Goal: Task Accomplishment & Management: Use online tool/utility

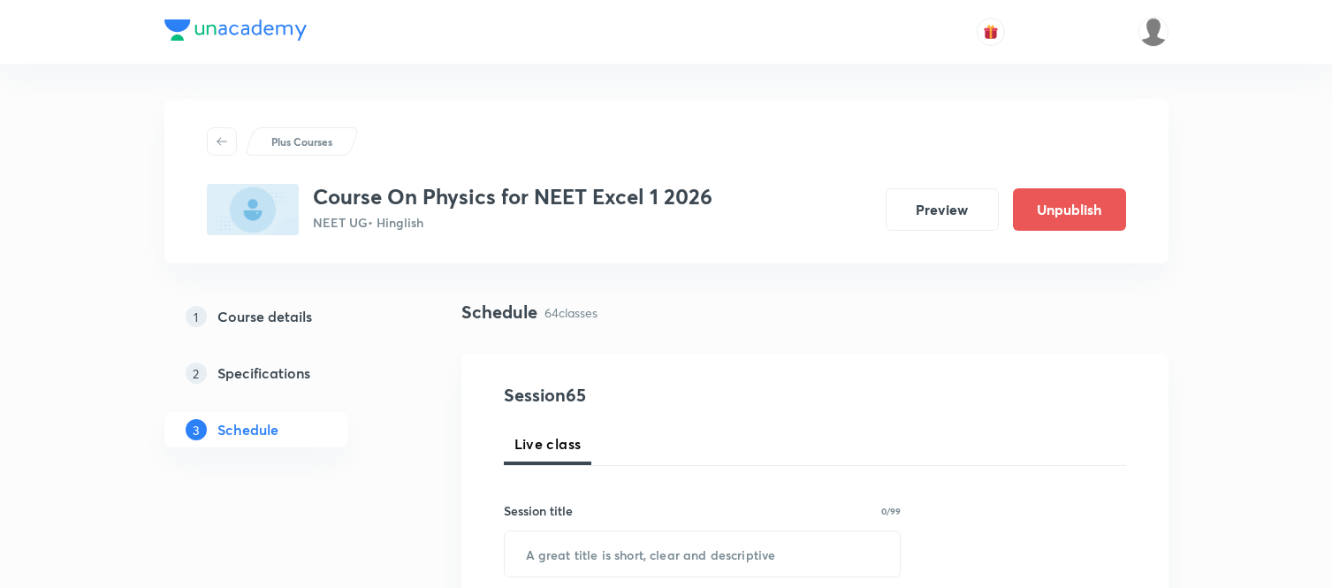
click at [741, 313] on div "Schedule 64 classes" at bounding box center [815, 312] width 707 height 27
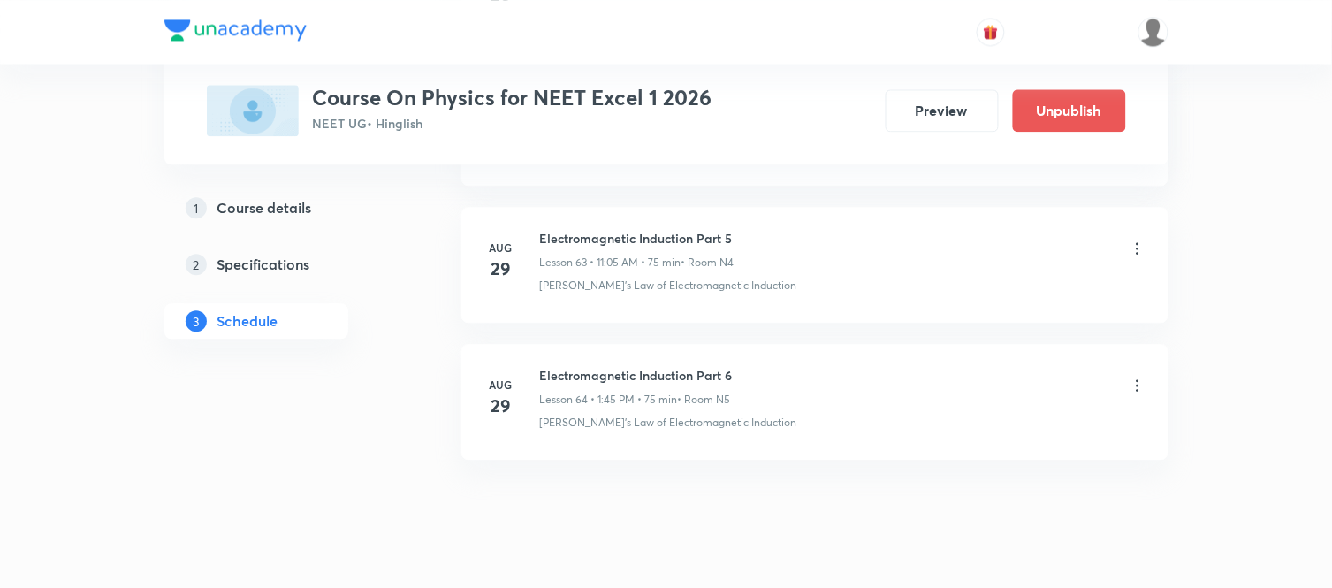
scroll to position [9613, 0]
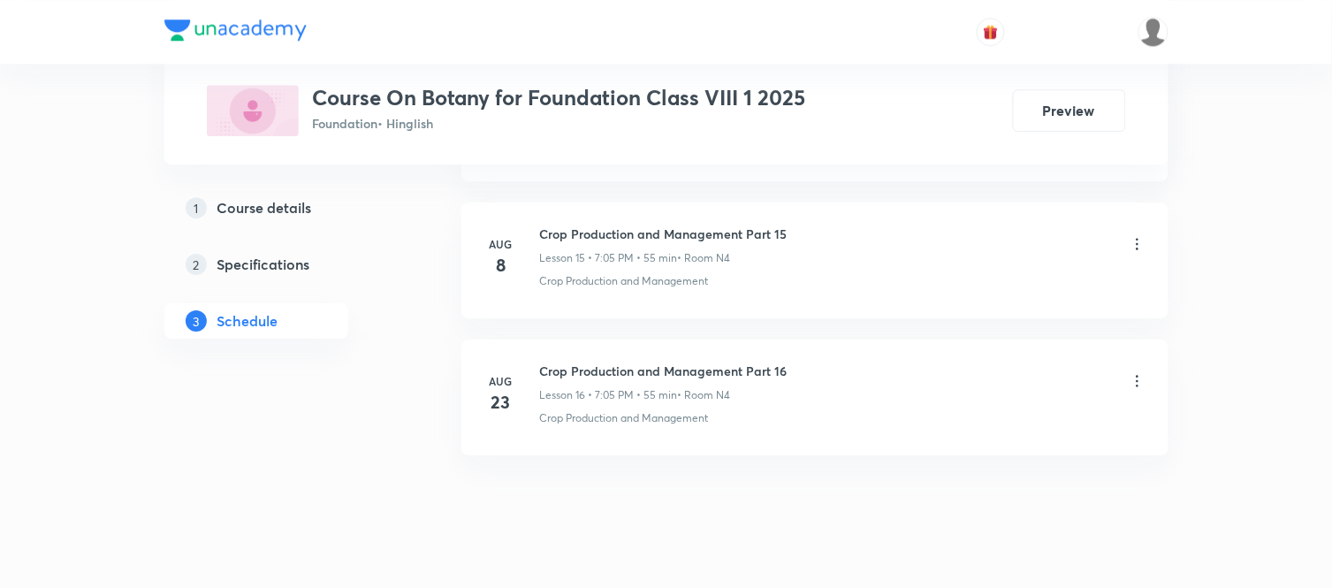
scroll to position [3025, 0]
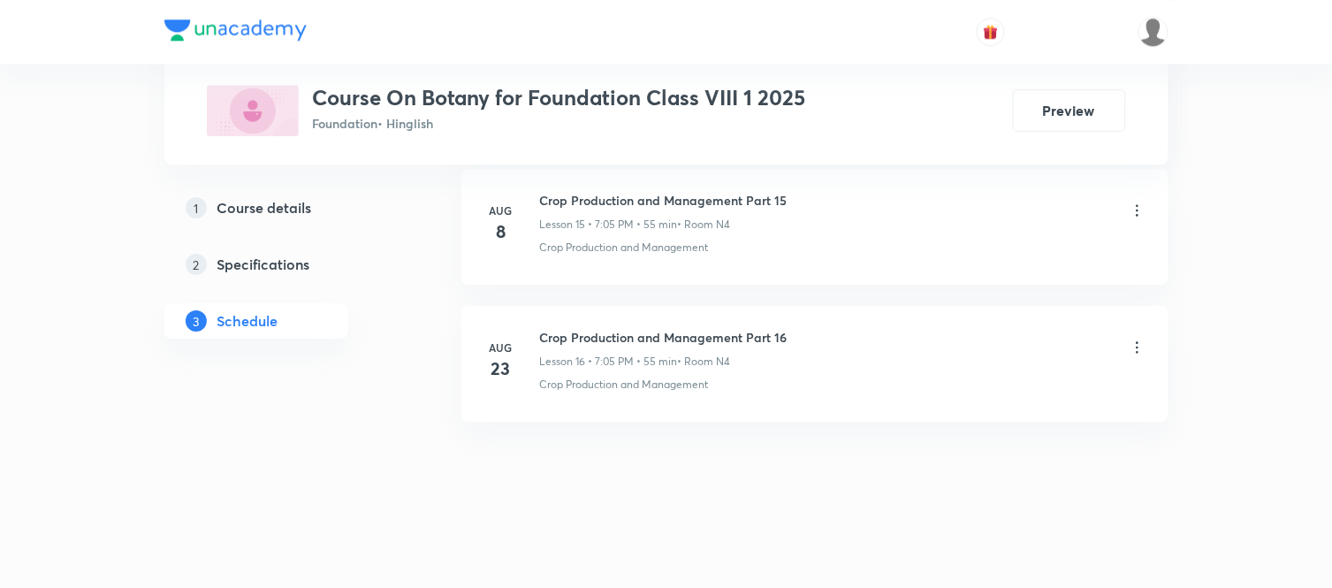
click at [579, 331] on h6 "Crop Production and Management Part 16" at bounding box center [664, 337] width 248 height 19
copy h6 "Crop Production and Management Part 16"
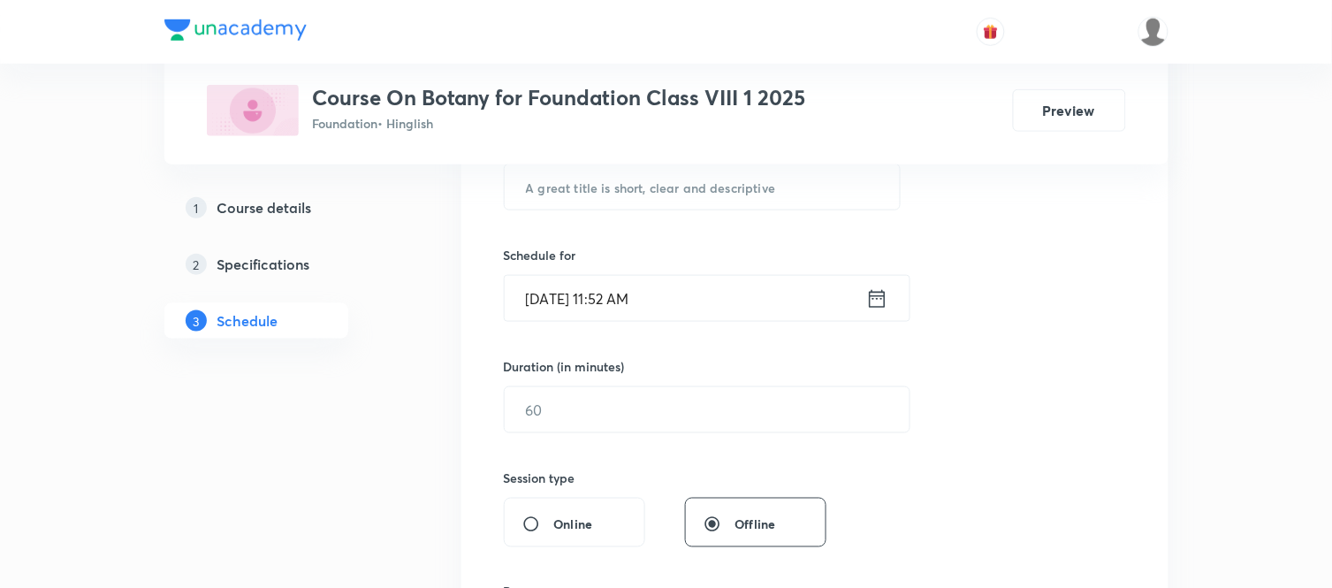
scroll to position [313, 0]
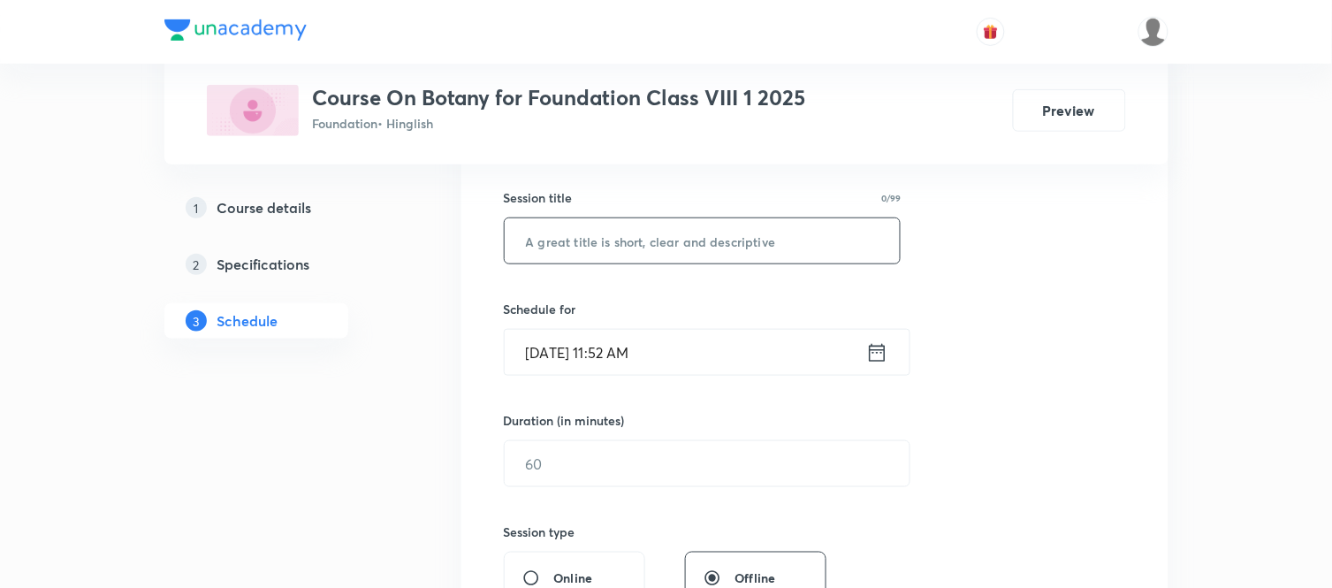
click at [607, 249] on input "text" at bounding box center [703, 240] width 396 height 45
paste input "Crop Production and Management Part 16"
type input "Crop Production and Management Part 17"
click at [868, 345] on icon at bounding box center [878, 352] width 22 height 25
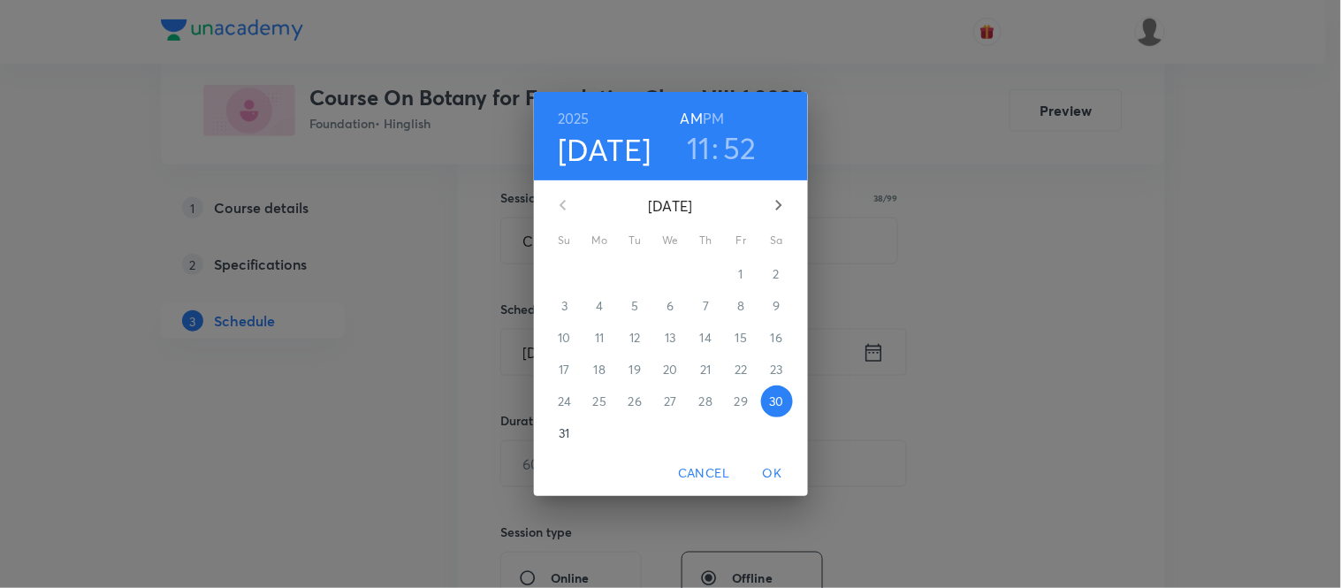
click at [714, 118] on h6 "PM" at bounding box center [713, 118] width 21 height 25
click at [693, 155] on h3 "11" at bounding box center [699, 147] width 24 height 37
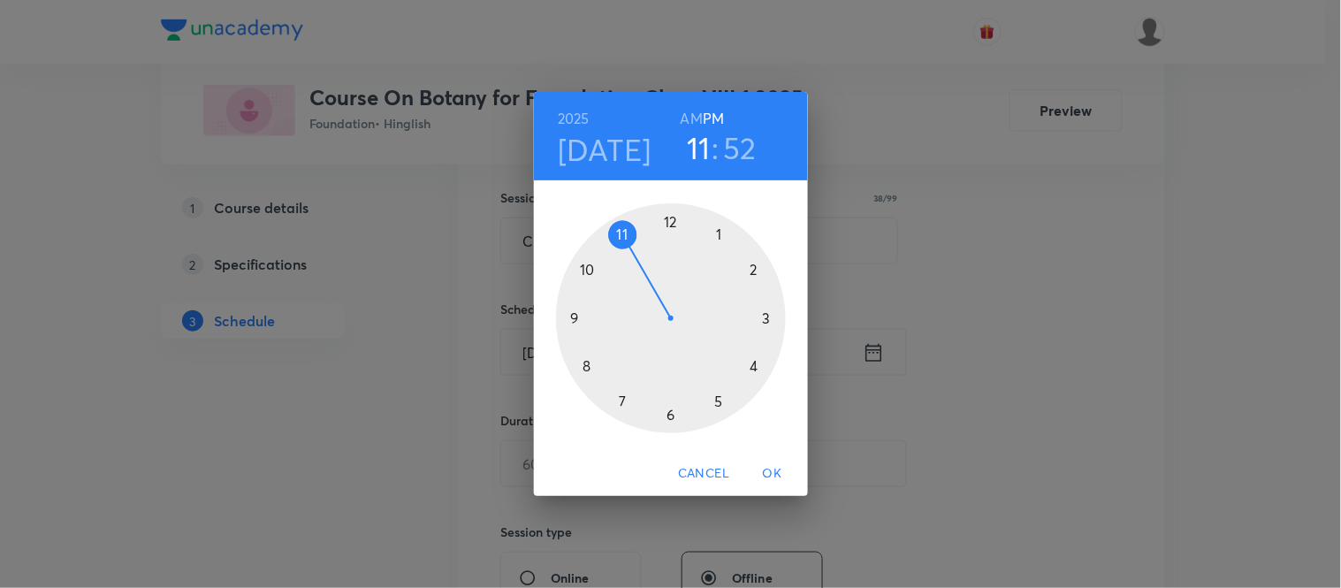
click at [669, 416] on div at bounding box center [671, 318] width 230 height 230
click at [670, 224] on div at bounding box center [671, 318] width 230 height 230
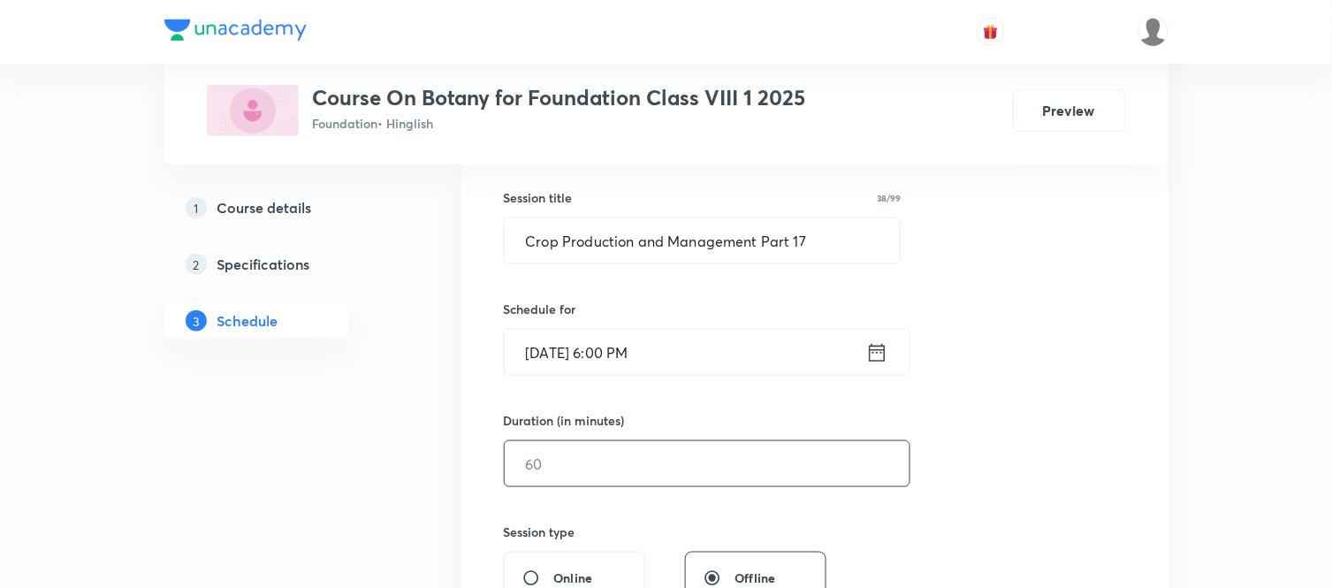
click at [622, 445] on input "text" at bounding box center [707, 463] width 405 height 45
type input "55"
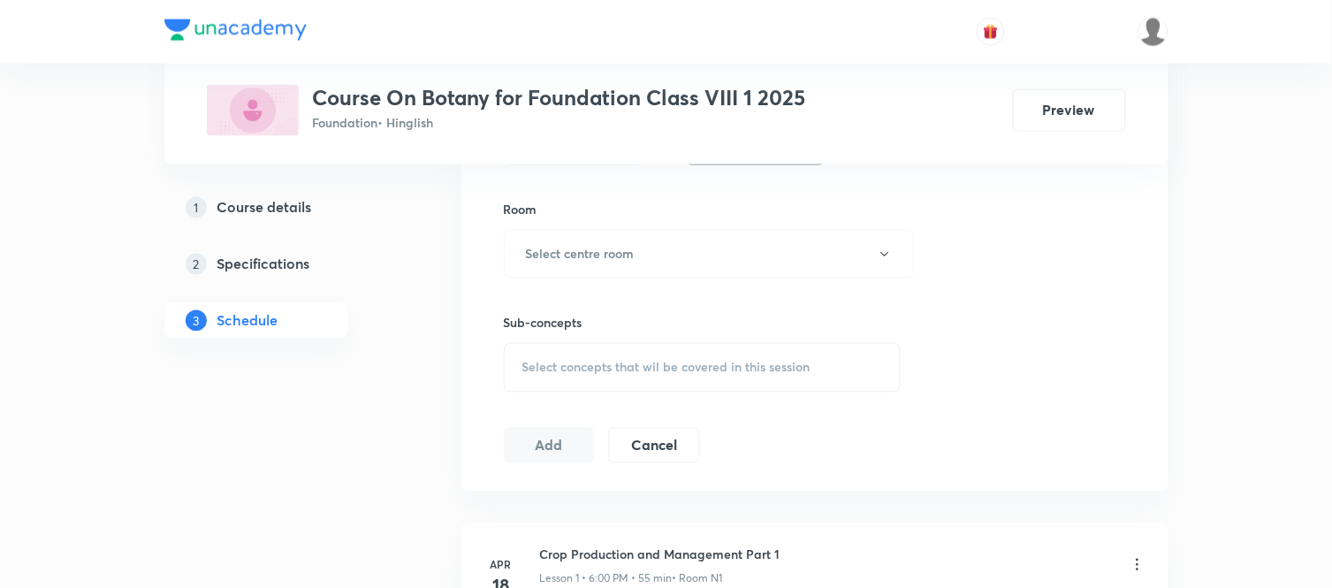
scroll to position [745, 0]
click at [758, 283] on div "Sub-concepts Select concepts that wil be covered in this session" at bounding box center [703, 339] width 398 height 114
click at [754, 278] on button "Select centre room" at bounding box center [709, 257] width 410 height 49
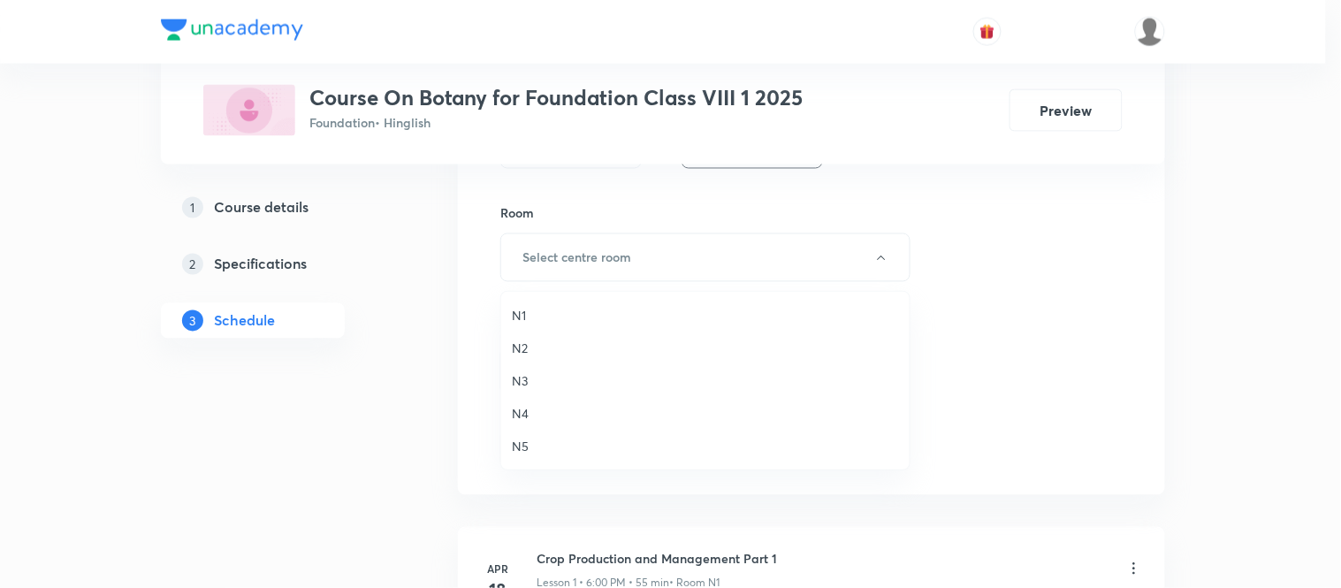
click at [523, 307] on span "N1" at bounding box center [705, 315] width 387 height 19
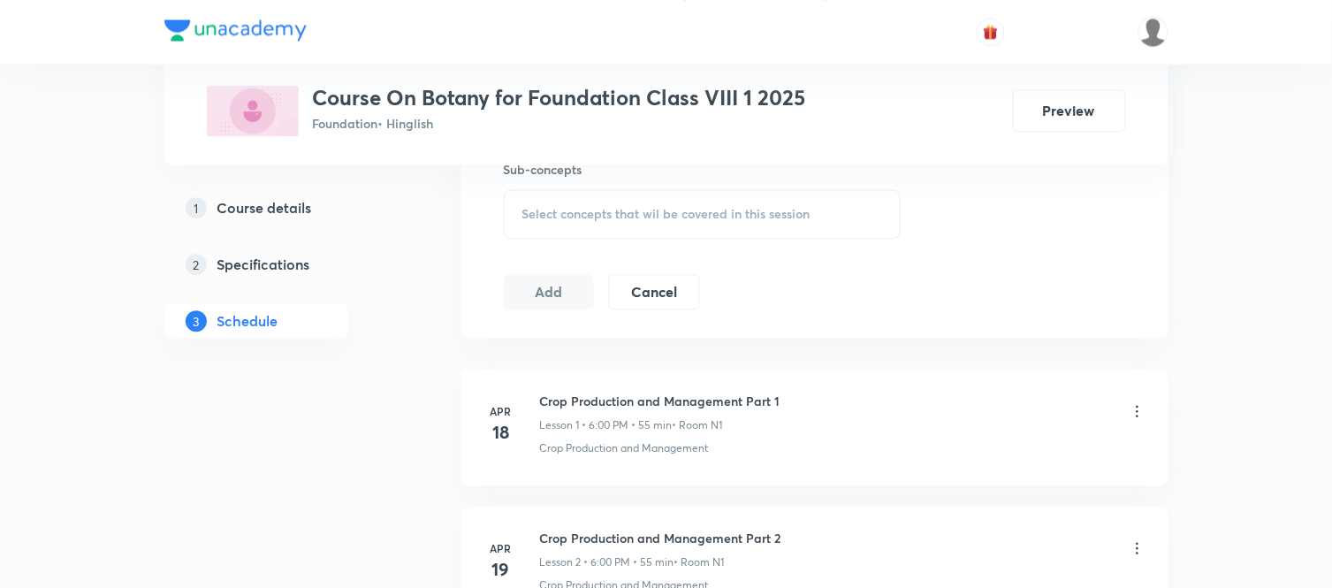
scroll to position [942, 0]
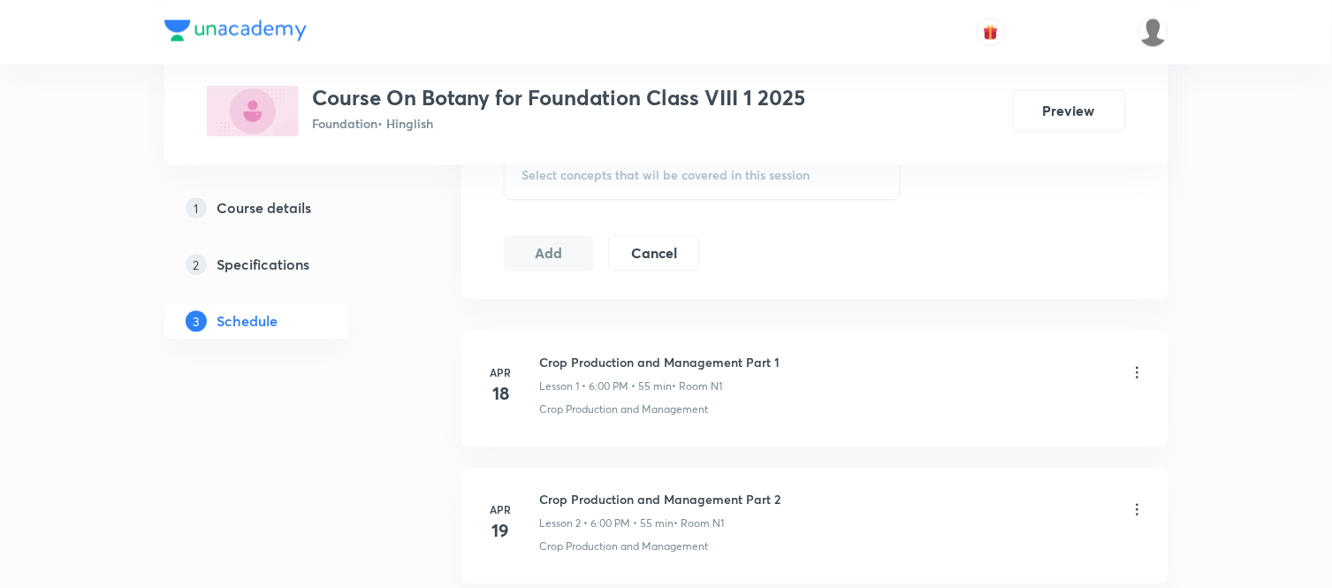
click at [614, 169] on span "Select concepts that wil be covered in this session" at bounding box center [667, 175] width 288 height 14
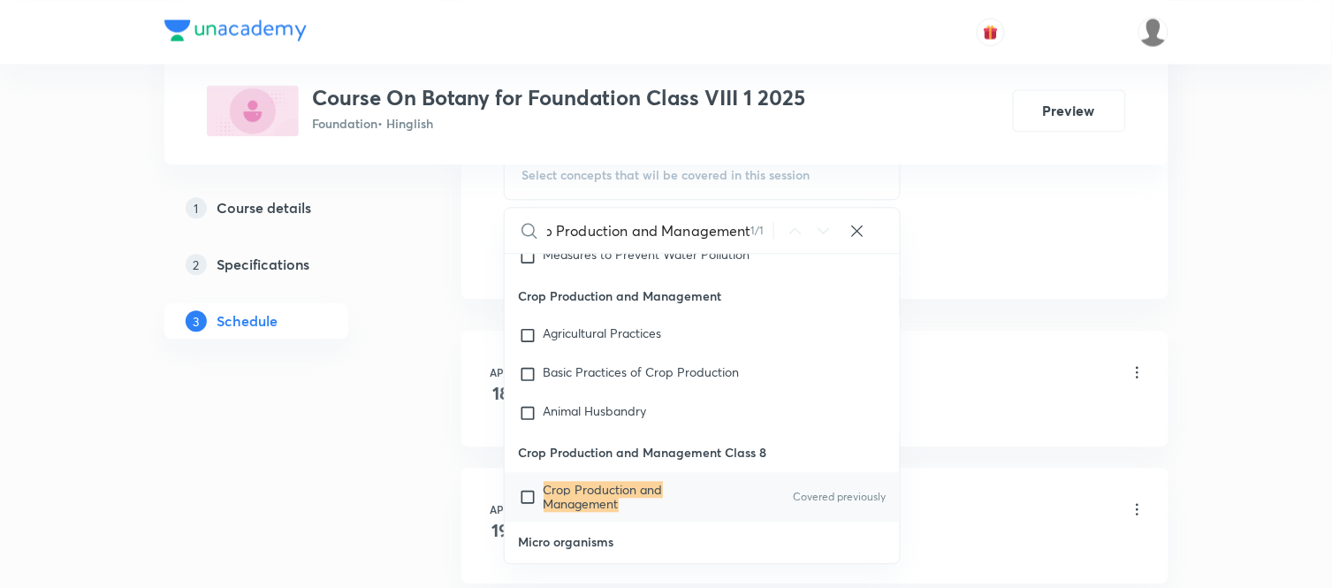
scroll to position [2691, 0]
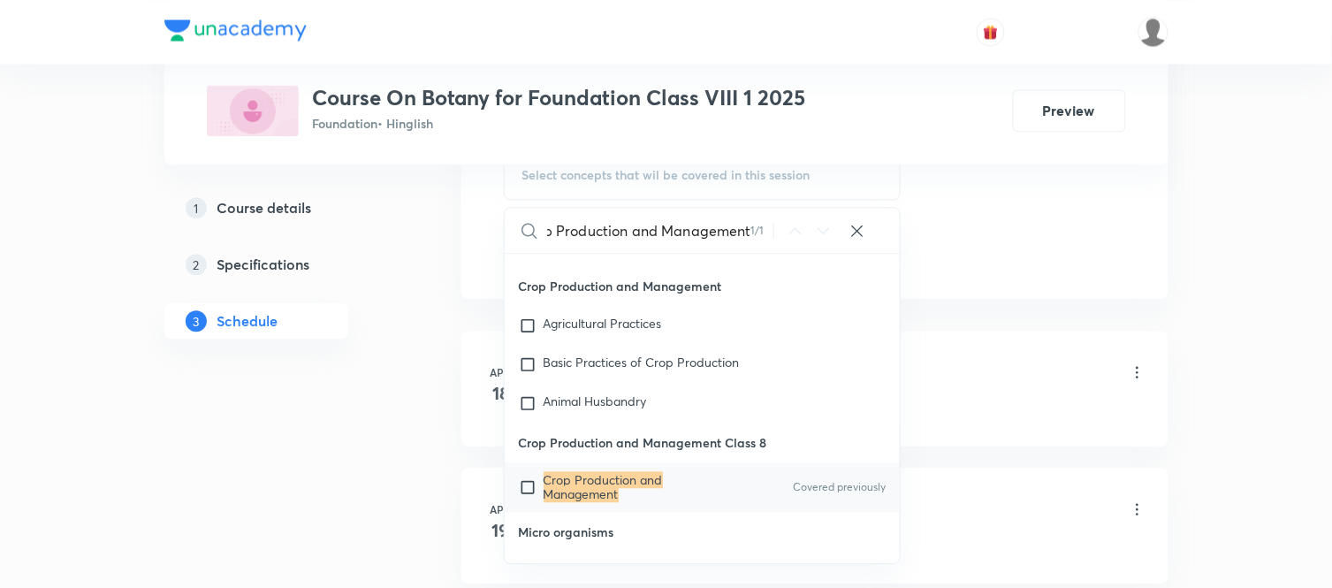
type input "Crop Production and Management"
click at [629, 492] on p "Crop Production and Management" at bounding box center [633, 487] width 179 height 28
checkbox input "true"
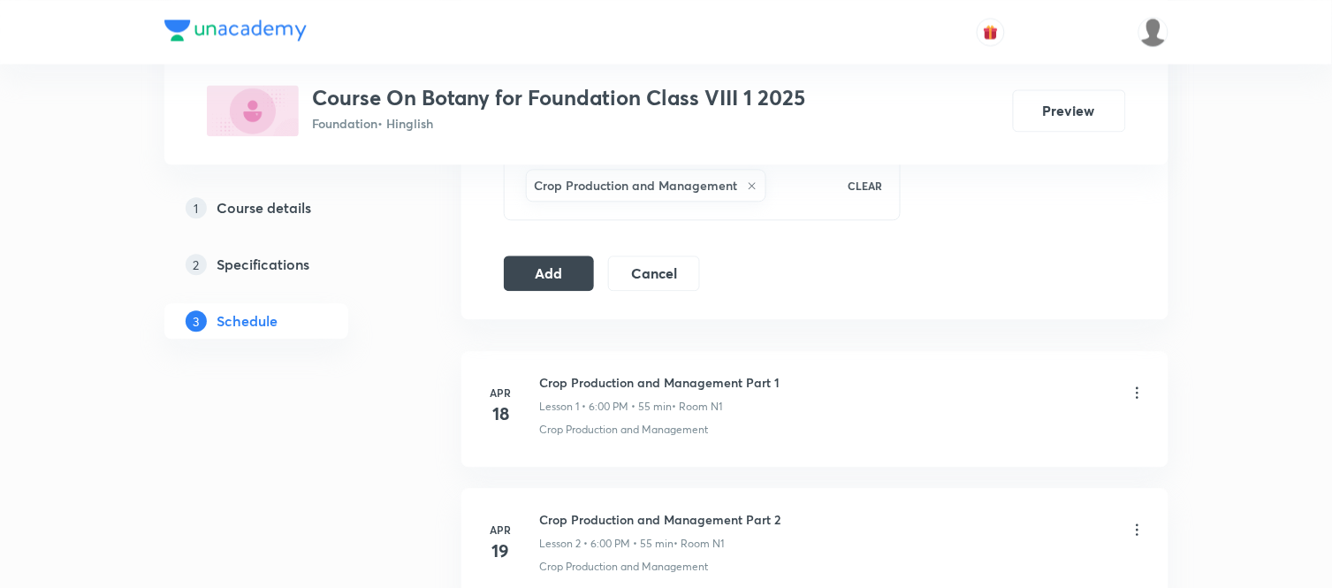
click at [541, 289] on div "Add Cancel" at bounding box center [609, 273] width 210 height 35
click at [541, 274] on button "Add" at bounding box center [549, 271] width 91 height 35
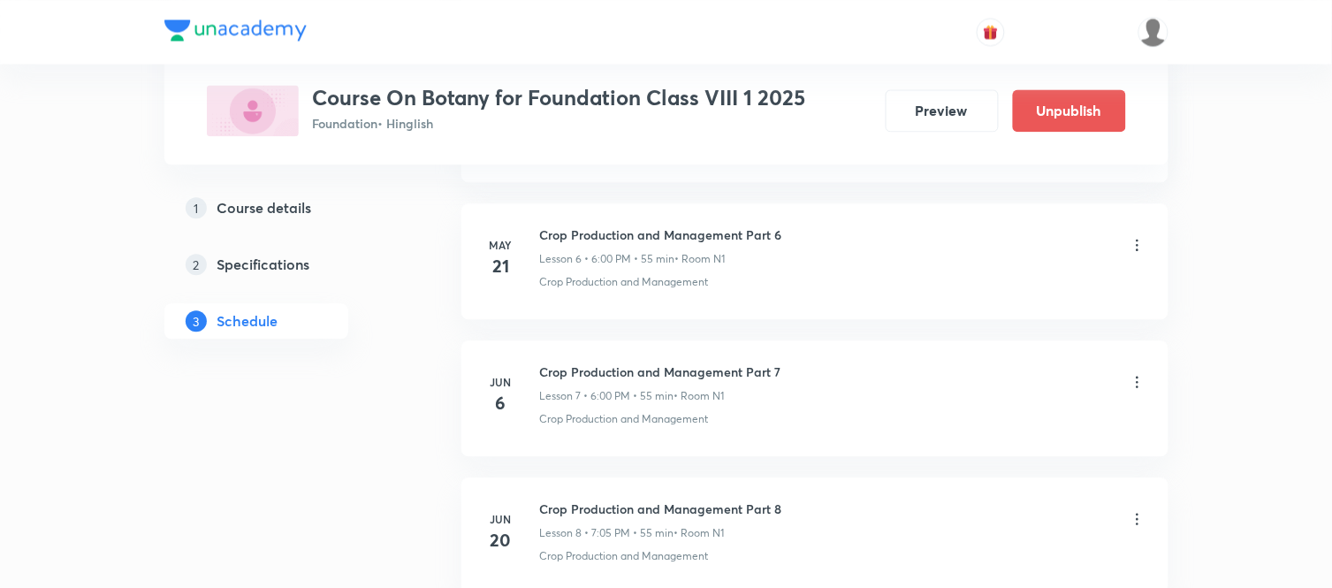
click at [691, 368] on h6 "Crop Production and Management Part 7" at bounding box center [660, 372] width 241 height 19
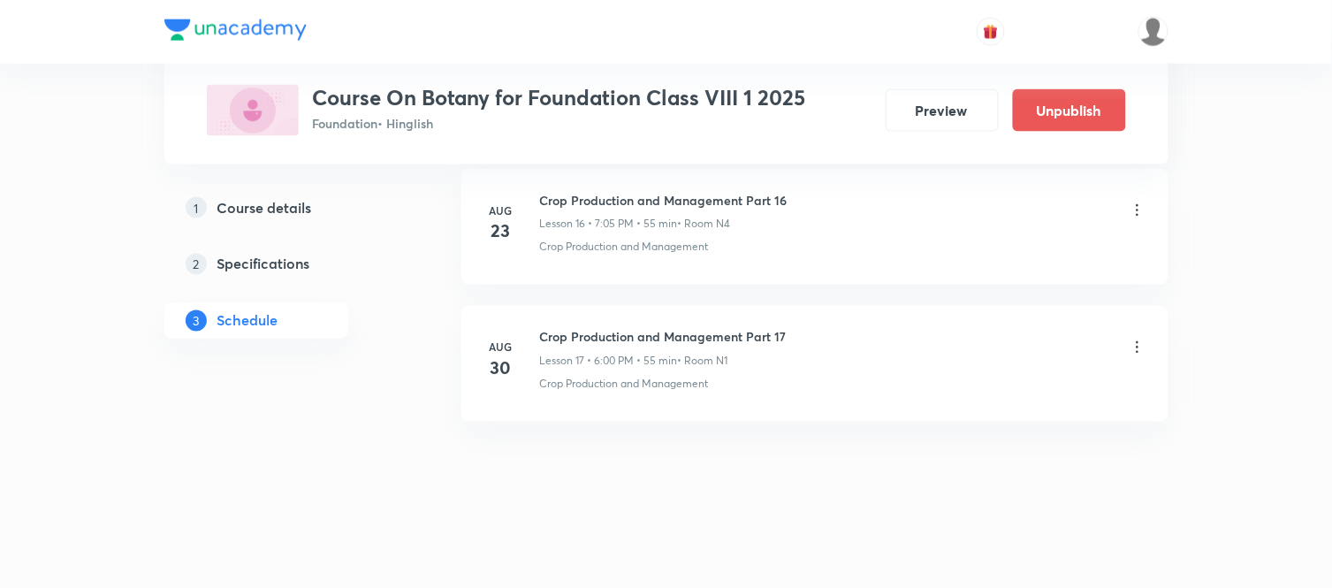
scroll to position [2348, 0]
